Goal: Information Seeking & Learning: Learn about a topic

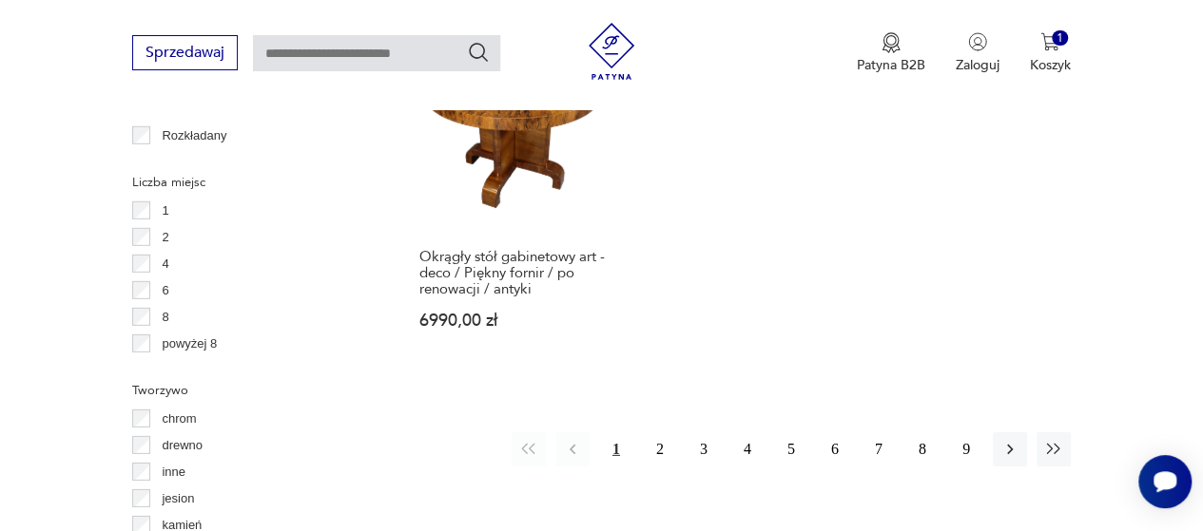
scroll to position [2668, 0]
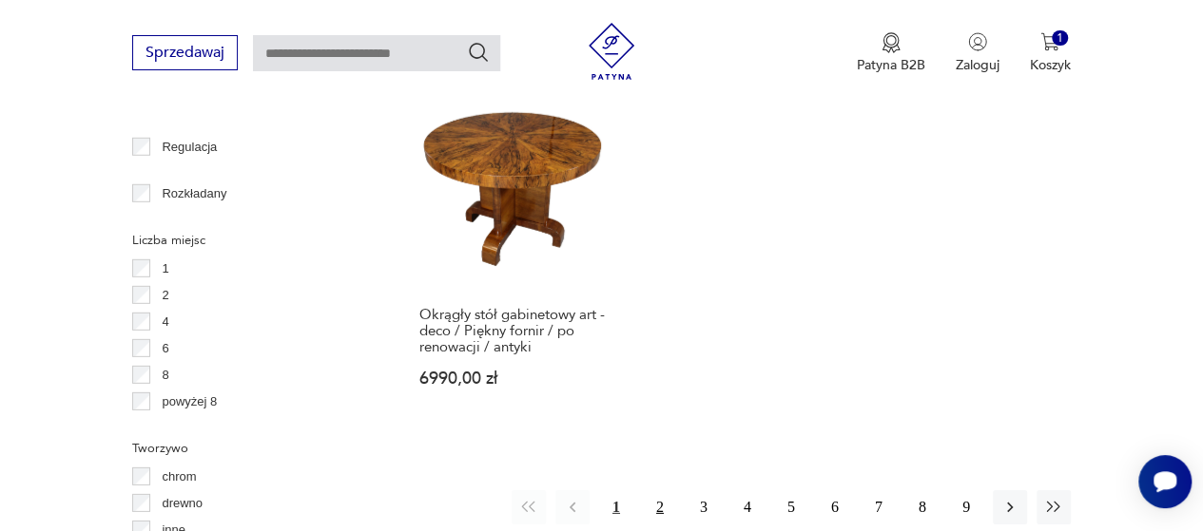
click at [659, 491] on button "2" at bounding box center [660, 508] width 34 height 34
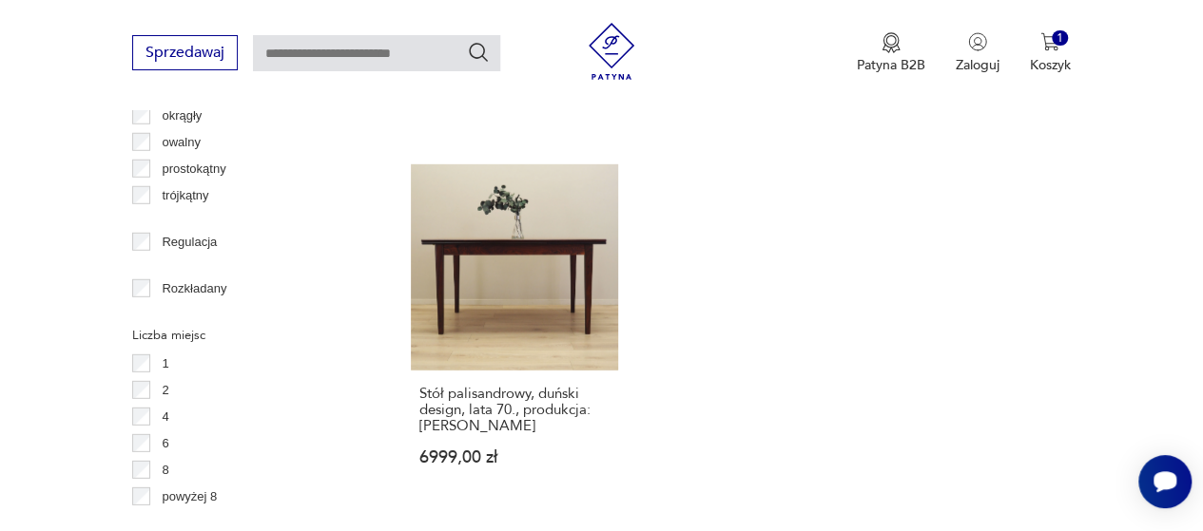
scroll to position [2614, 0]
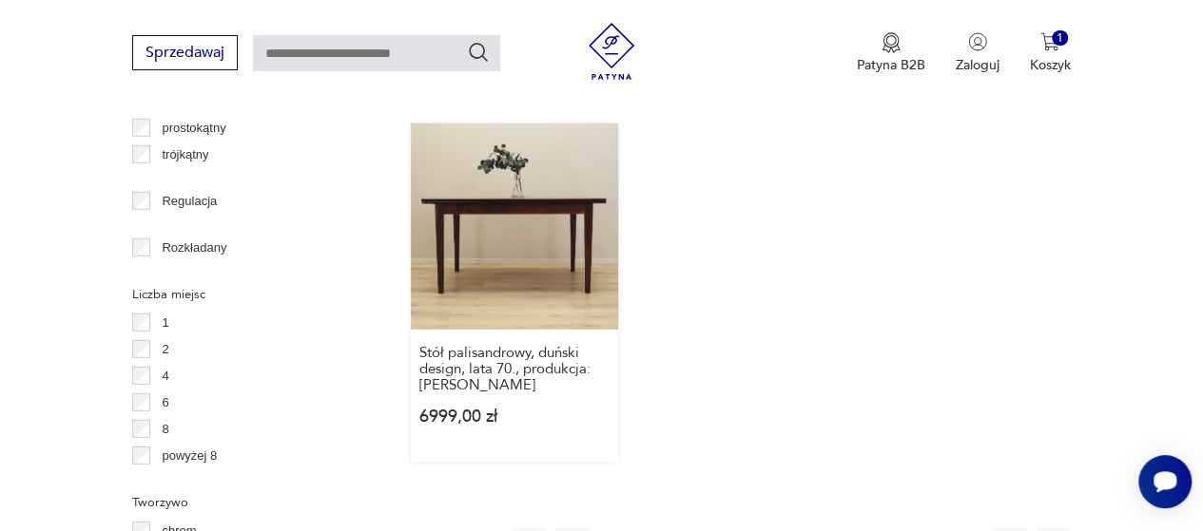
click at [517, 182] on link "Stół palisandrowy, duński design, lata 70., produkcja: [PERSON_NAME] 6999,00 zł" at bounding box center [514, 293] width 207 height 339
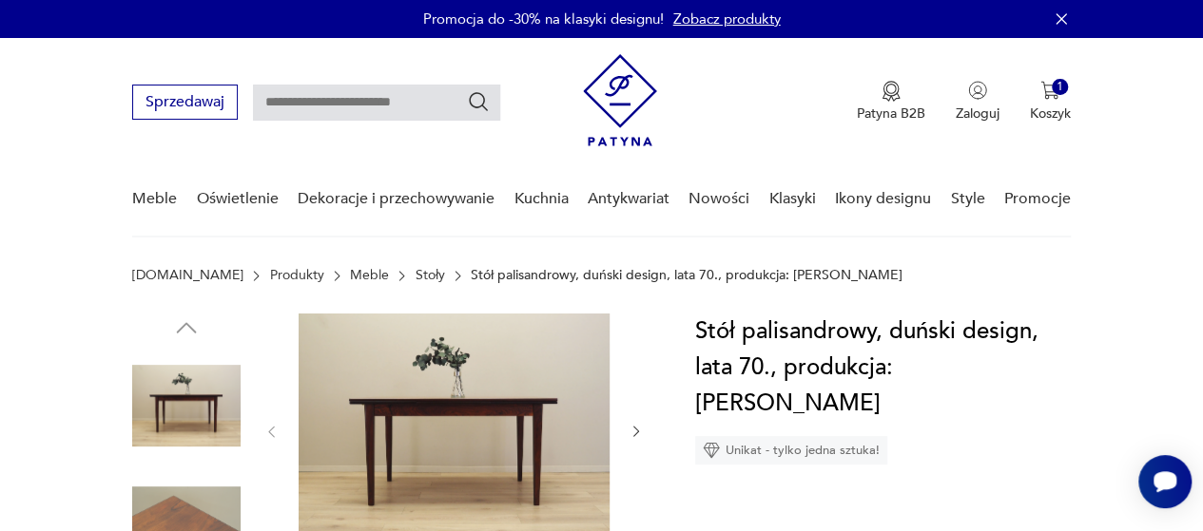
click at [635, 438] on icon "button" at bounding box center [635, 431] width 15 height 15
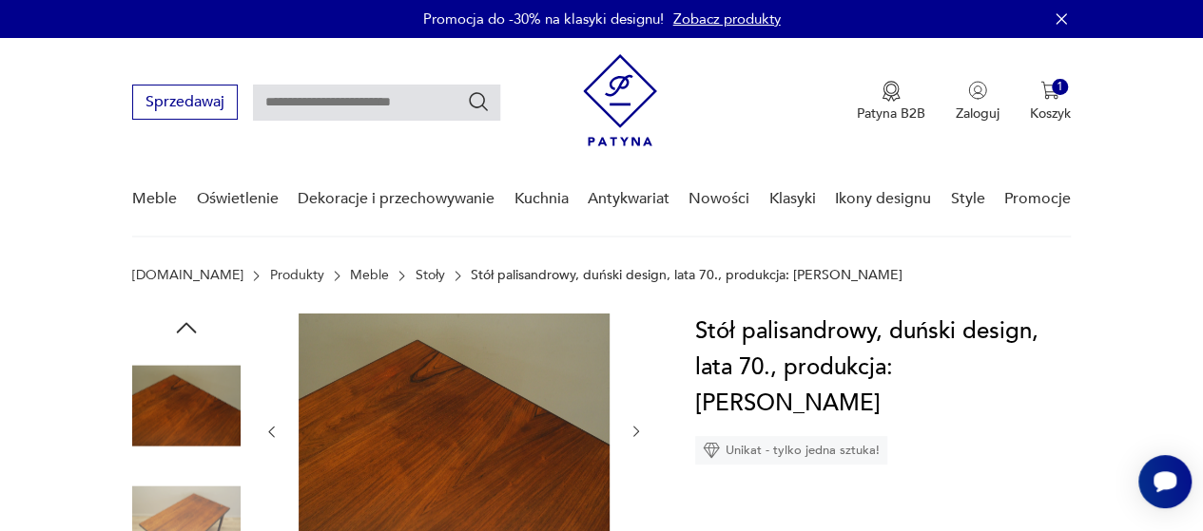
click at [635, 438] on icon "button" at bounding box center [635, 431] width 15 height 15
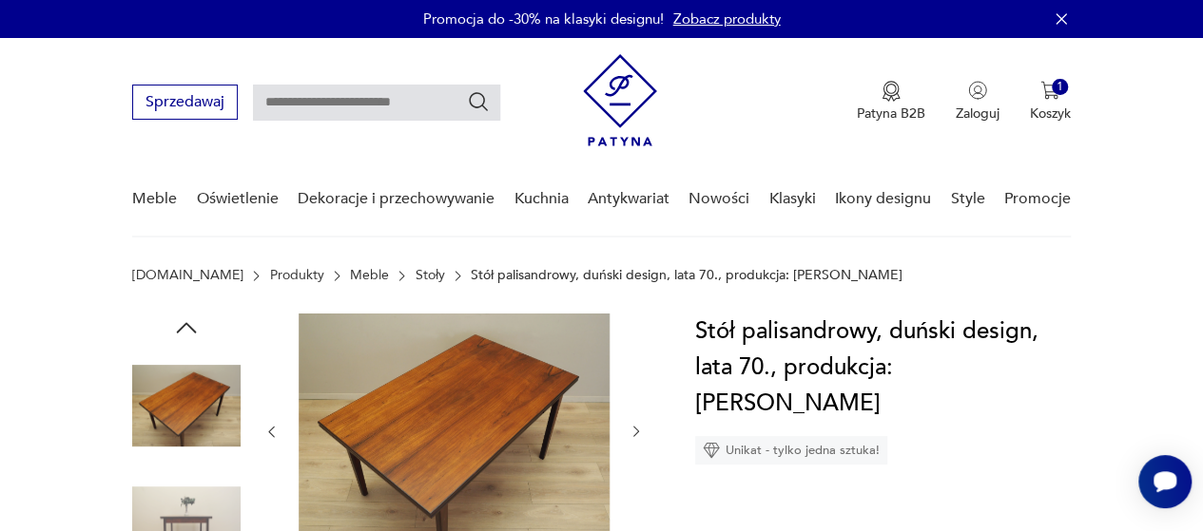
click at [635, 438] on icon "button" at bounding box center [635, 431] width 15 height 15
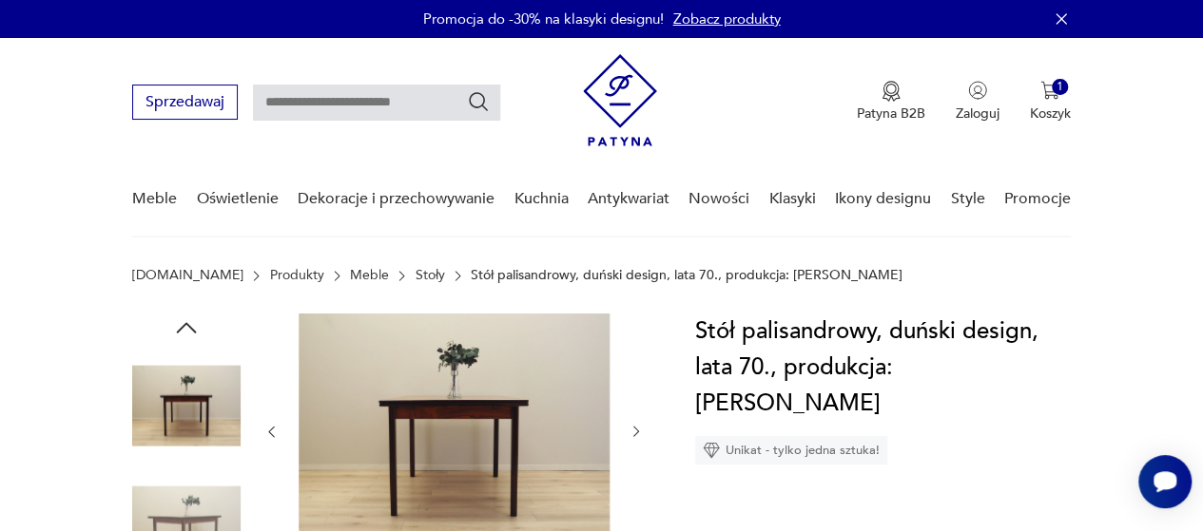
click at [635, 438] on icon "button" at bounding box center [635, 431] width 15 height 15
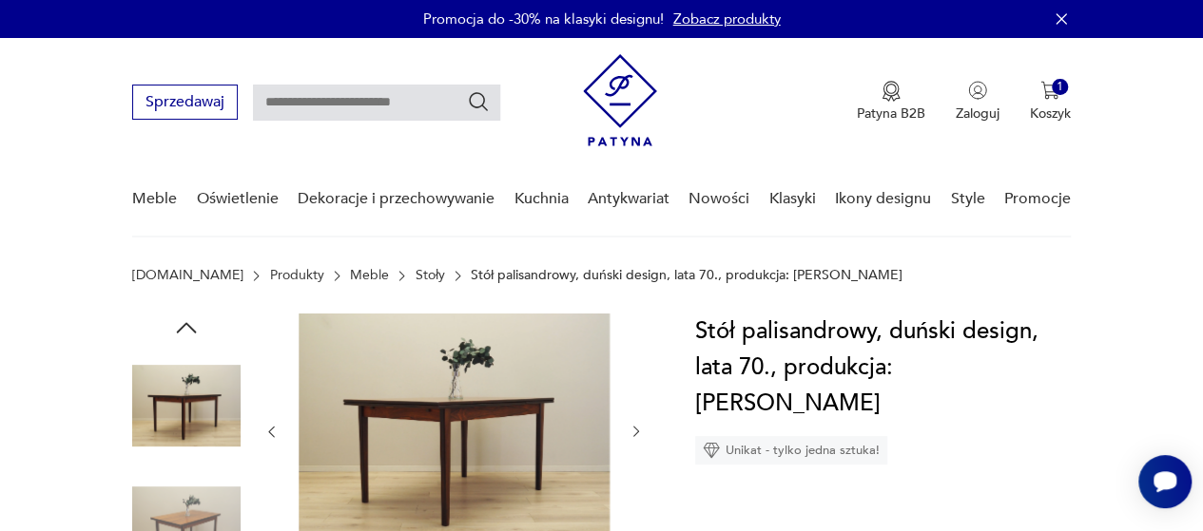
click at [635, 438] on icon "button" at bounding box center [635, 431] width 15 height 15
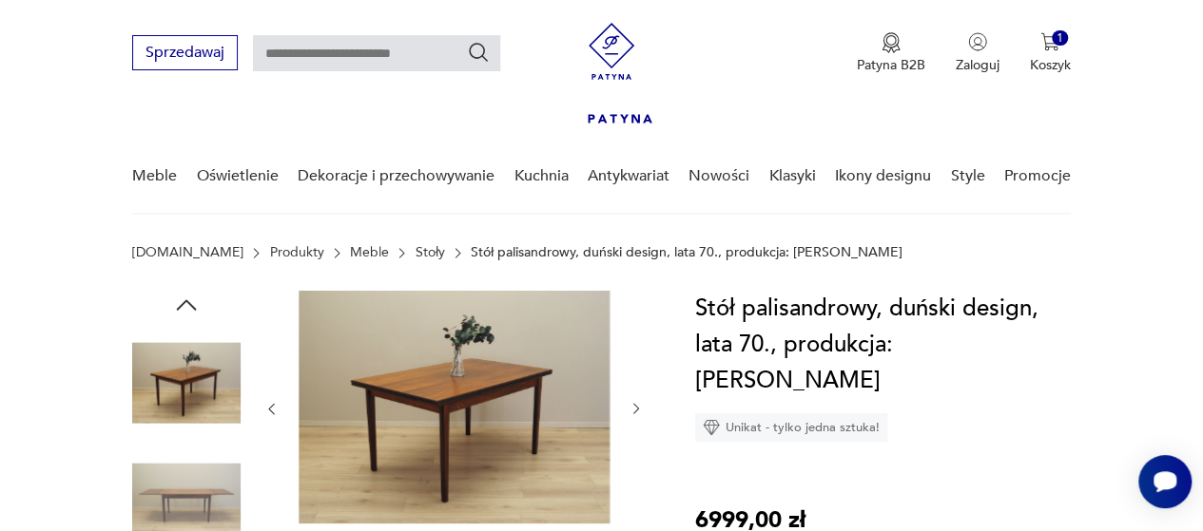
scroll to position [396, 0]
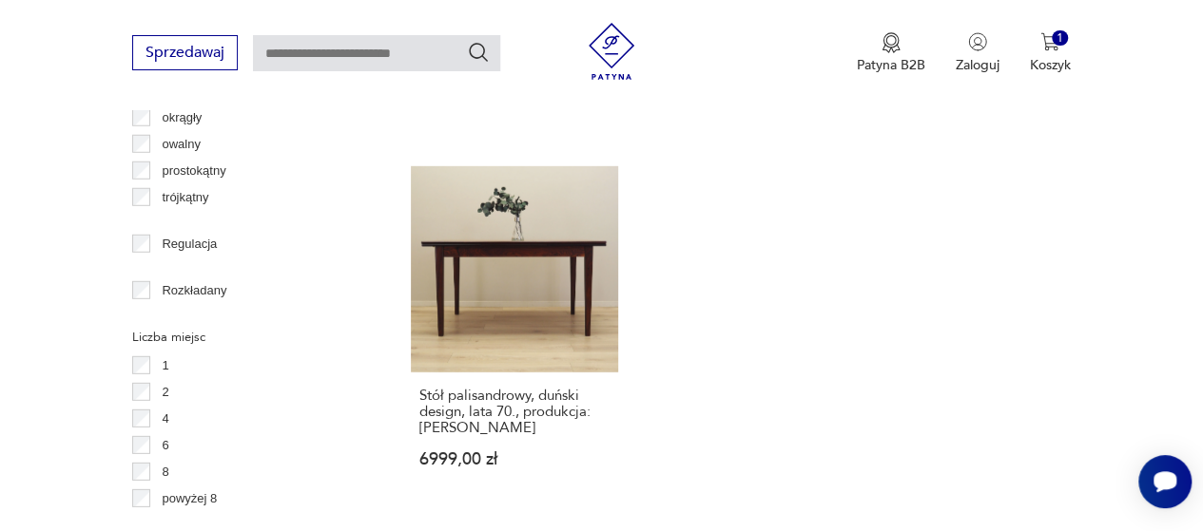
scroll to position [2561, 0]
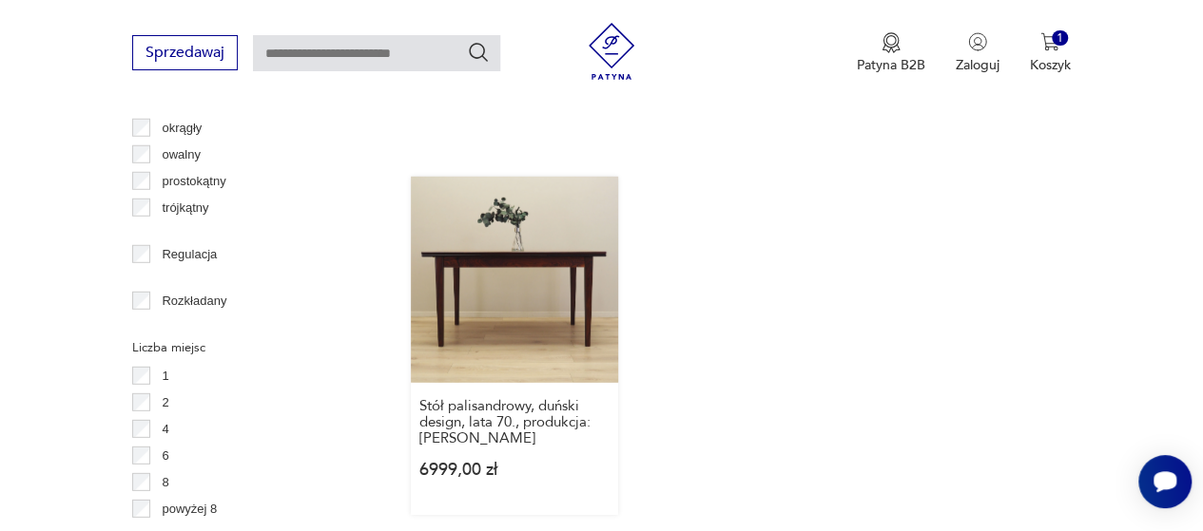
click at [541, 279] on link "Stół palisandrowy, duński design, lata 70., produkcja: [PERSON_NAME] 6999,00 zł" at bounding box center [514, 346] width 207 height 339
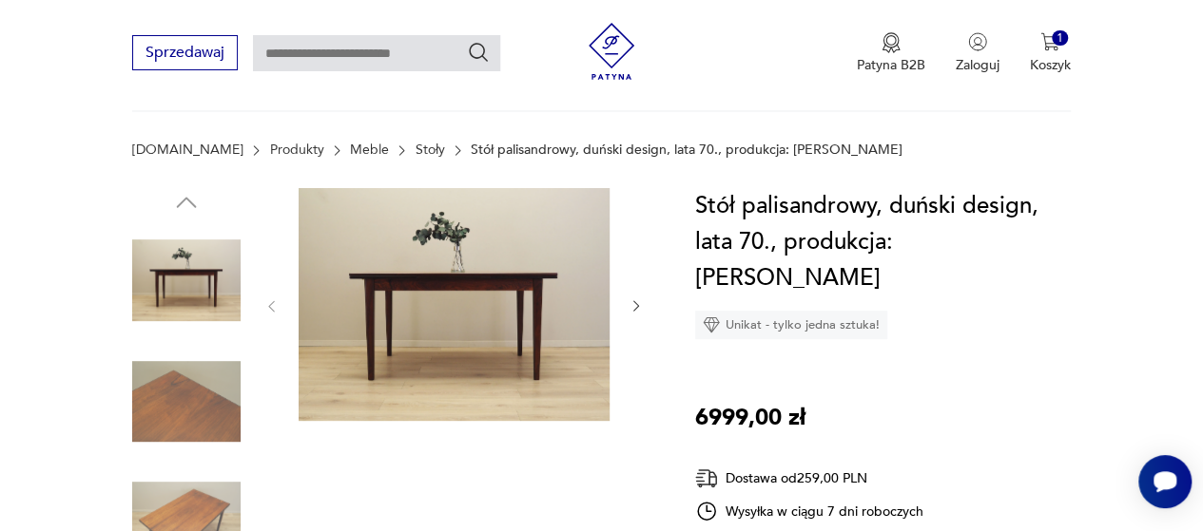
scroll to position [79, 0]
